Goal: Use online tool/utility: Utilize a website feature to perform a specific function

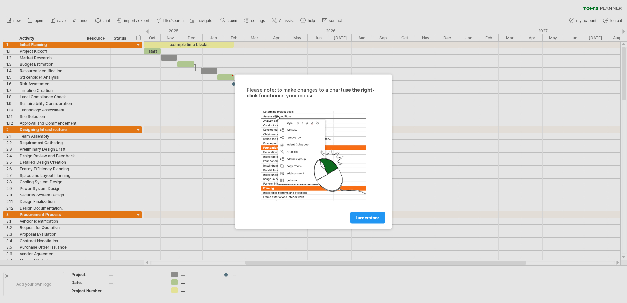
click at [372, 219] on link "I understand" at bounding box center [367, 216] width 35 height 11
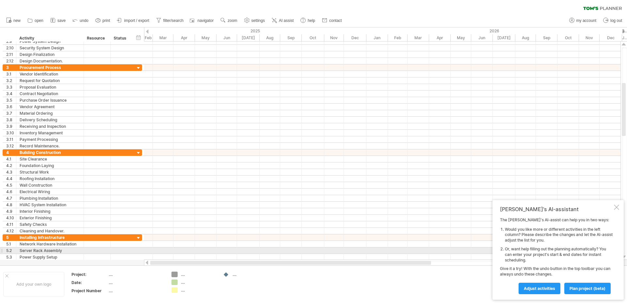
drag, startPoint x: 293, startPoint y: 262, endPoint x: 162, endPoint y: 247, distance: 131.7
click at [162, 247] on div "Trying to reach plan.tomsplanner.com Connected again... 0% clear filter new 1" at bounding box center [313, 151] width 627 height 303
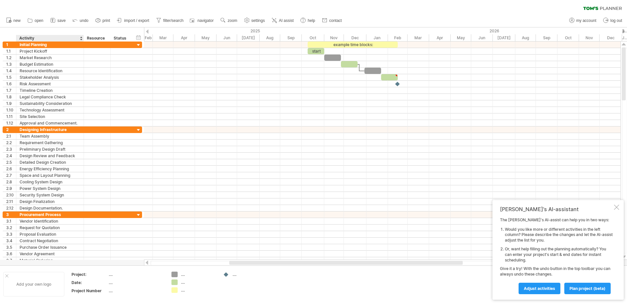
click at [45, 279] on div "Add your own logo" at bounding box center [33, 284] width 61 height 24
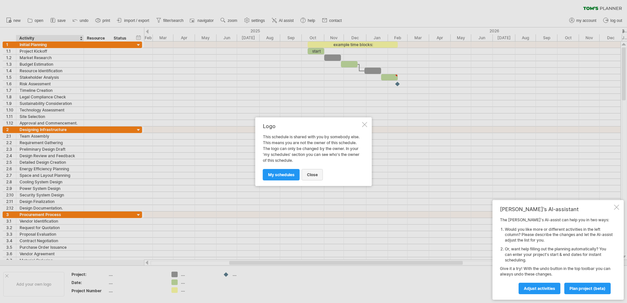
click at [310, 173] on span "close" at bounding box center [312, 174] width 11 height 5
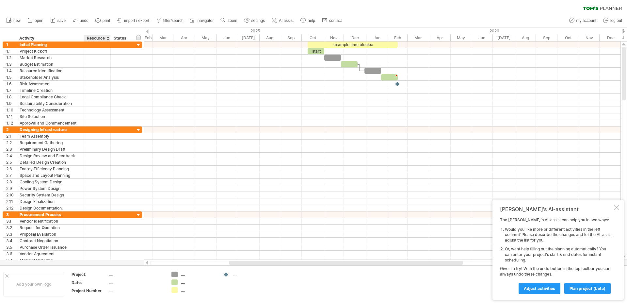
click at [111, 275] on div "...." at bounding box center [136, 274] width 55 height 6
click at [113, 282] on div "...." at bounding box center [136, 282] width 55 height 6
click at [114, 291] on div "...." at bounding box center [136, 291] width 55 height 6
click at [188, 273] on div "...." at bounding box center [199, 274] width 36 height 6
click at [184, 284] on td ".... ...." at bounding box center [194, 283] width 52 height 25
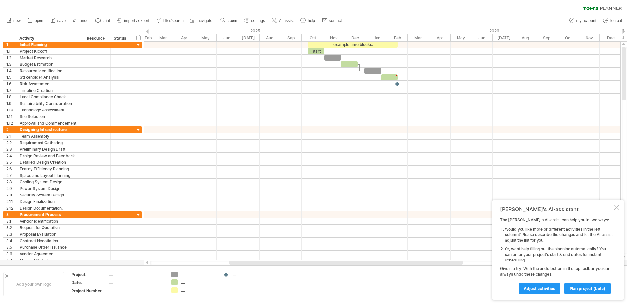
click at [188, 281] on div "...." at bounding box center [199, 282] width 36 height 6
click at [187, 292] on div "...." at bounding box center [199, 290] width 36 height 6
click at [268, 287] on td "...." at bounding box center [246, 283] width 52 height 25
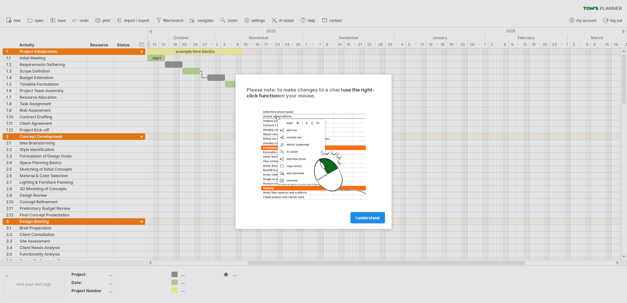
click at [355, 214] on link "I understand" at bounding box center [367, 216] width 35 height 11
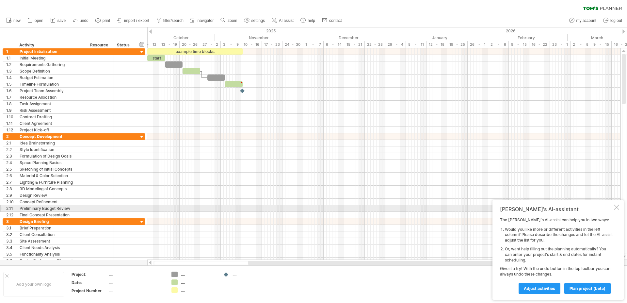
click at [617, 207] on div at bounding box center [616, 206] width 5 height 5
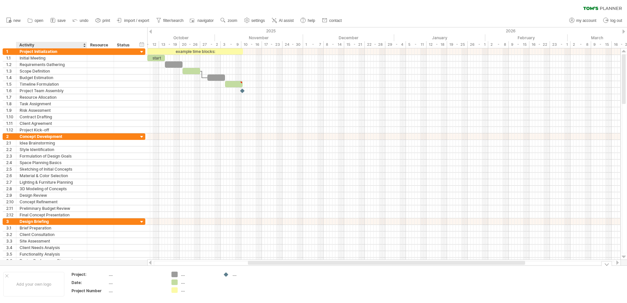
click at [53, 287] on div "Add your own logo" at bounding box center [33, 284] width 61 height 24
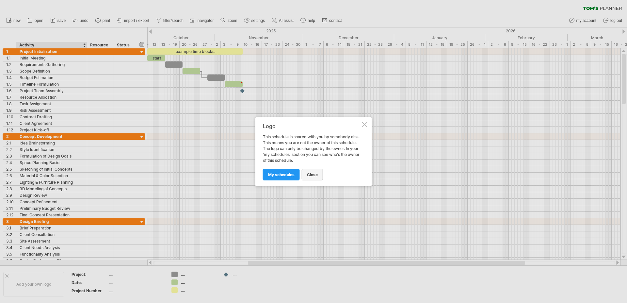
click at [315, 174] on span "close" at bounding box center [312, 174] width 11 height 5
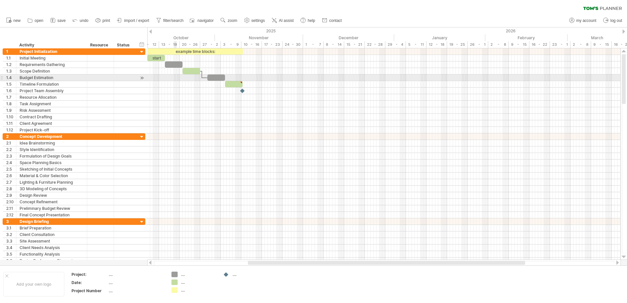
drag, startPoint x: 162, startPoint y: 77, endPoint x: 175, endPoint y: 77, distance: 13.1
click at [175, 77] on div at bounding box center [383, 77] width 473 height 7
click at [160, 78] on div at bounding box center [383, 77] width 473 height 7
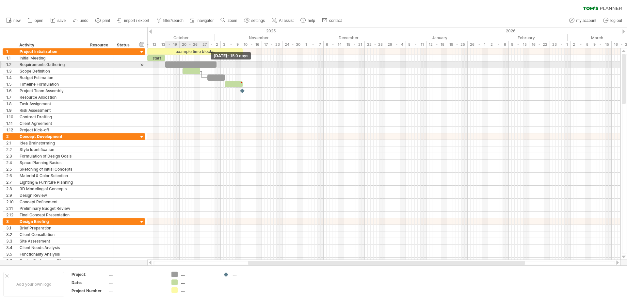
drag, startPoint x: 183, startPoint y: 63, endPoint x: 244, endPoint y: 64, distance: 61.7
click at [218, 64] on span at bounding box center [216, 64] width 3 height 6
